Goal: Information Seeking & Learning: Learn about a topic

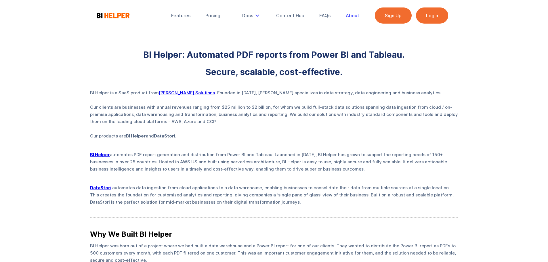
click at [222, 16] on div "About" at bounding box center [353, 16] width 14 height 6
click at [327, 14] on div "FAQs" at bounding box center [324, 16] width 11 height 6
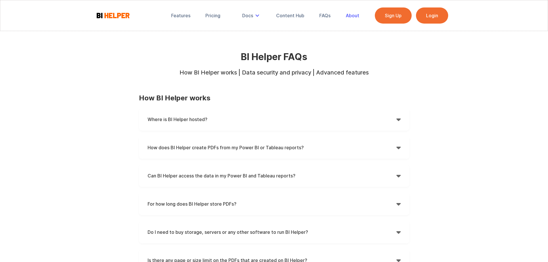
click at [352, 16] on div "About" at bounding box center [353, 16] width 14 height 6
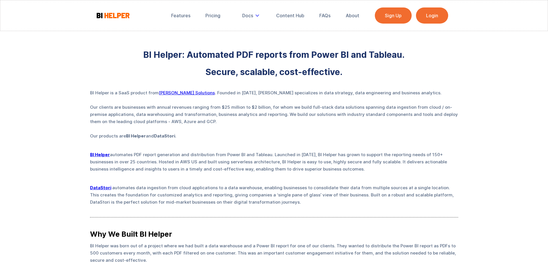
click at [98, 154] on strong "BI Helper" at bounding box center [100, 154] width 20 height 5
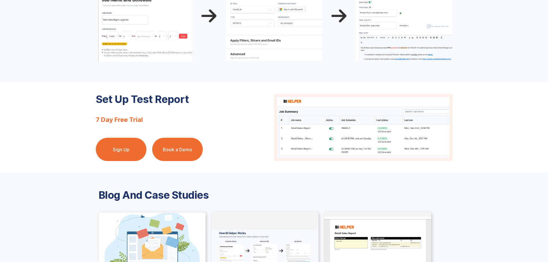
scroll to position [575, 0]
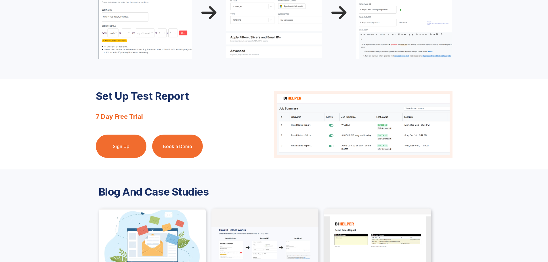
click at [186, 144] on link "Book a Demo" at bounding box center [177, 146] width 51 height 23
